Goal: Information Seeking & Learning: Learn about a topic

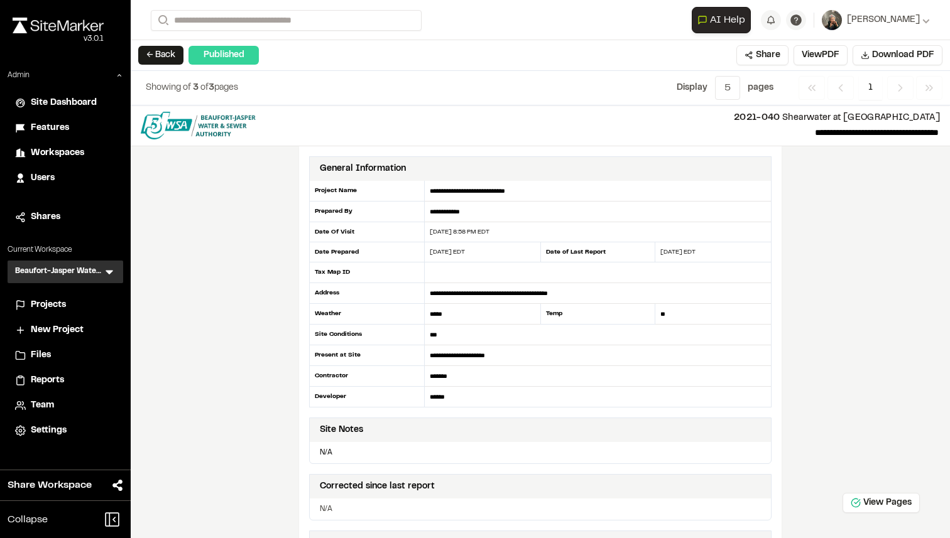
click at [43, 125] on span "Features" at bounding box center [50, 128] width 38 height 14
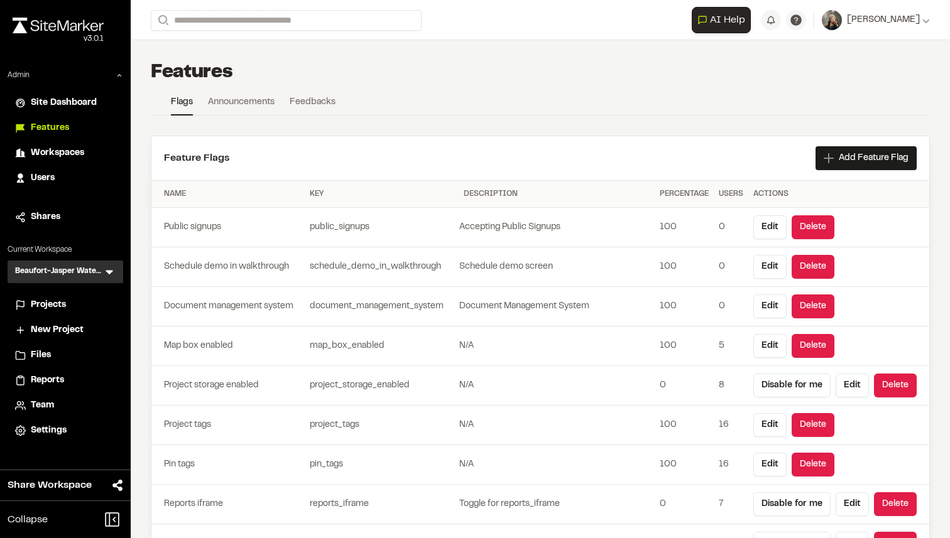
scroll to position [2581, 0]
